Goal: Information Seeking & Learning: Learn about a topic

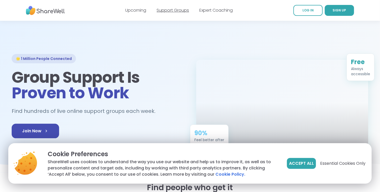
click at [173, 11] on link "Support Groups" at bounding box center [173, 10] width 32 height 6
